Goal: Transaction & Acquisition: Obtain resource

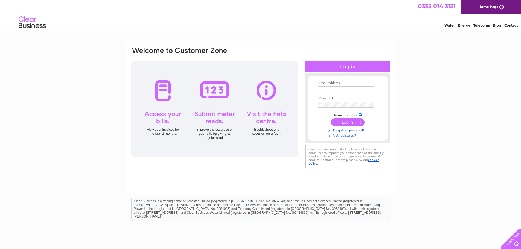
click at [327, 90] on input "text" at bounding box center [346, 89] width 56 height 6
type input "invoicing@byrnehomeimprovements.co.uk"
click at [344, 124] on input "submit" at bounding box center [348, 123] width 34 height 8
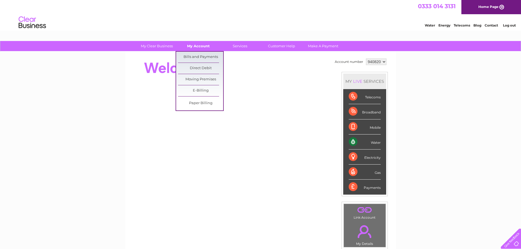
click at [200, 45] on link "My Account" at bounding box center [198, 46] width 45 height 10
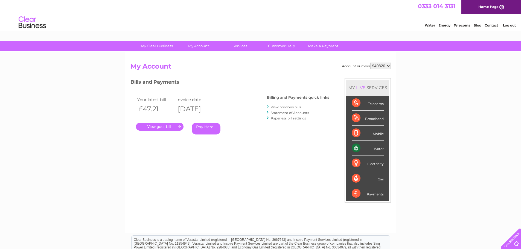
click at [158, 129] on link "." at bounding box center [160, 127] width 48 height 8
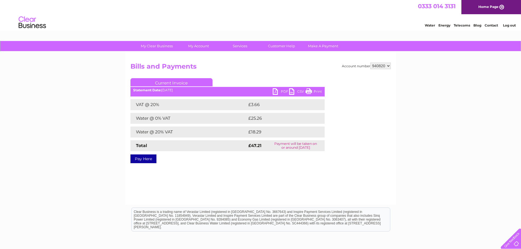
click at [317, 91] on link "Print" at bounding box center [313, 92] width 16 height 8
